Goal: Task Accomplishment & Management: Manage account settings

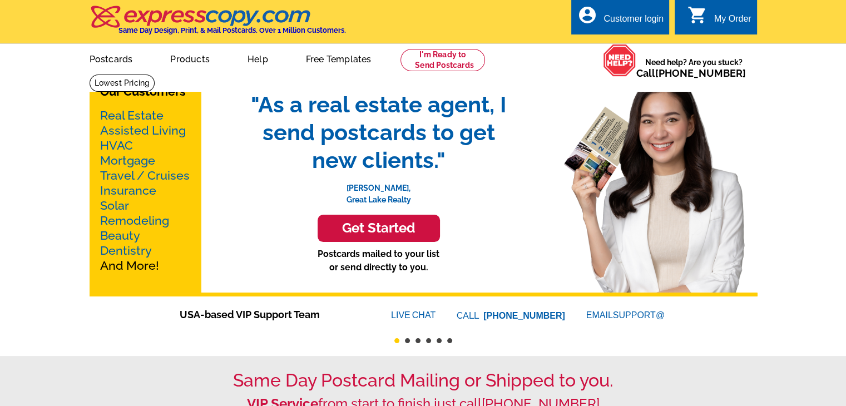
click at [643, 22] on div "Customer login" at bounding box center [633, 22] width 60 height 16
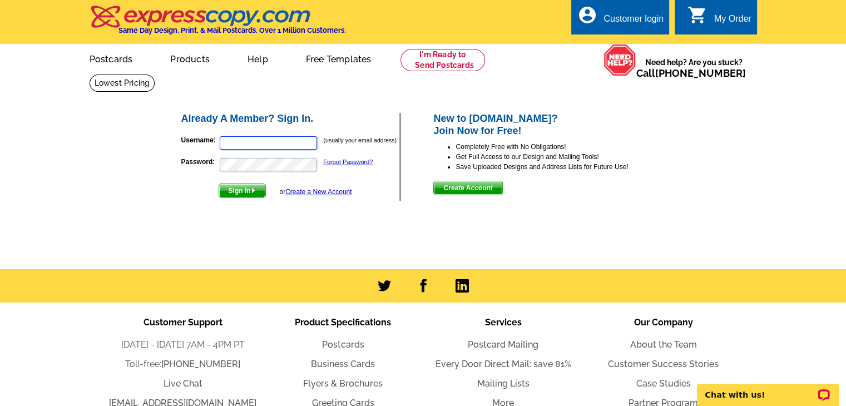
click at [296, 148] on input "Username:" at bounding box center [268, 142] width 97 height 13
click at [295, 143] on input "Username:" at bounding box center [268, 142] width 97 height 13
type input "[PERSON_NAME][EMAIL_ADDRESS][DOMAIN_NAME]"
click at [219, 184] on button "Sign In" at bounding box center [242, 191] width 47 height 14
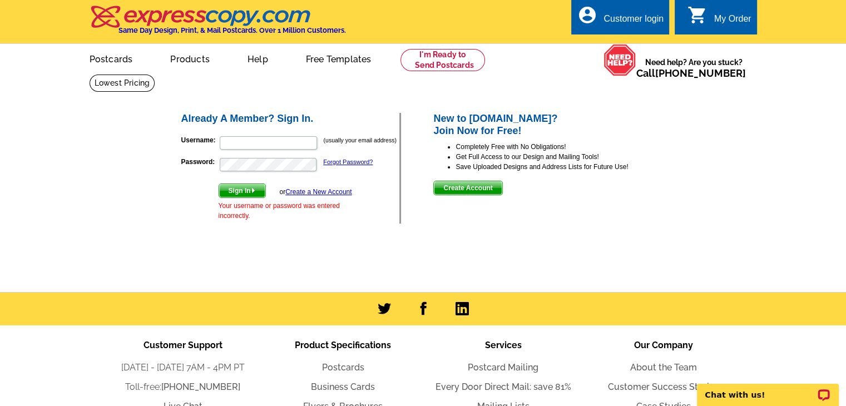
click at [458, 239] on div "Already A Member? Sign In. Username: (usually your email address) Password: For…" at bounding box center [424, 168] width 532 height 157
